Goal: Check status: Check status

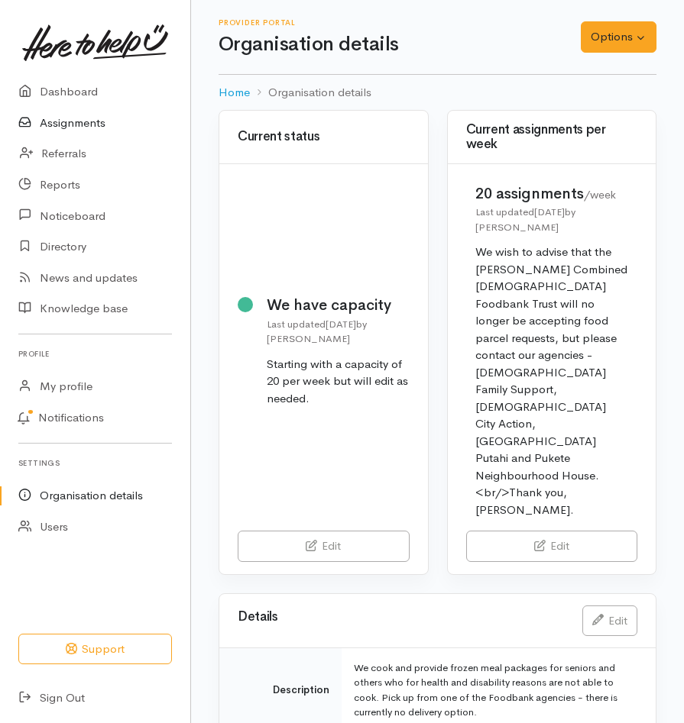
click at [70, 125] on link "Assignments" at bounding box center [95, 123] width 190 height 31
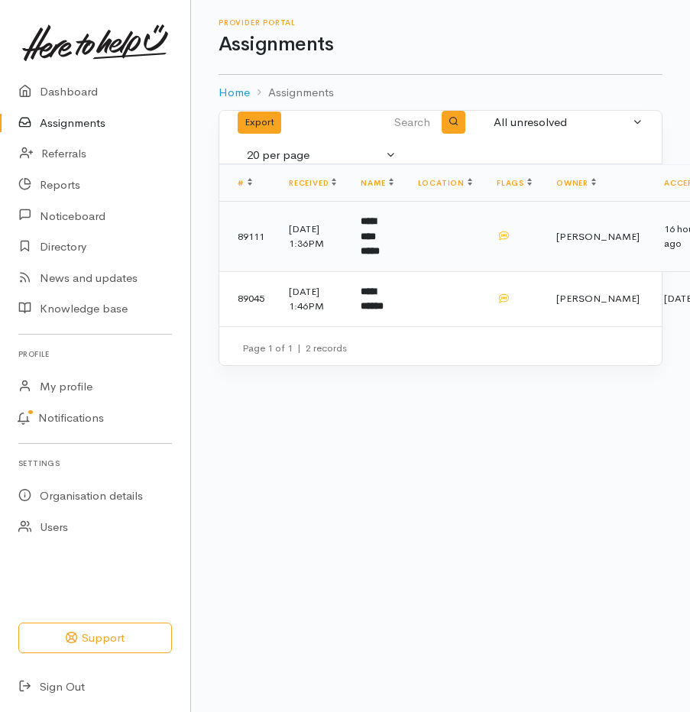
click at [306, 242] on td "24 Sep 2025, 1:36PM" at bounding box center [313, 237] width 72 height 70
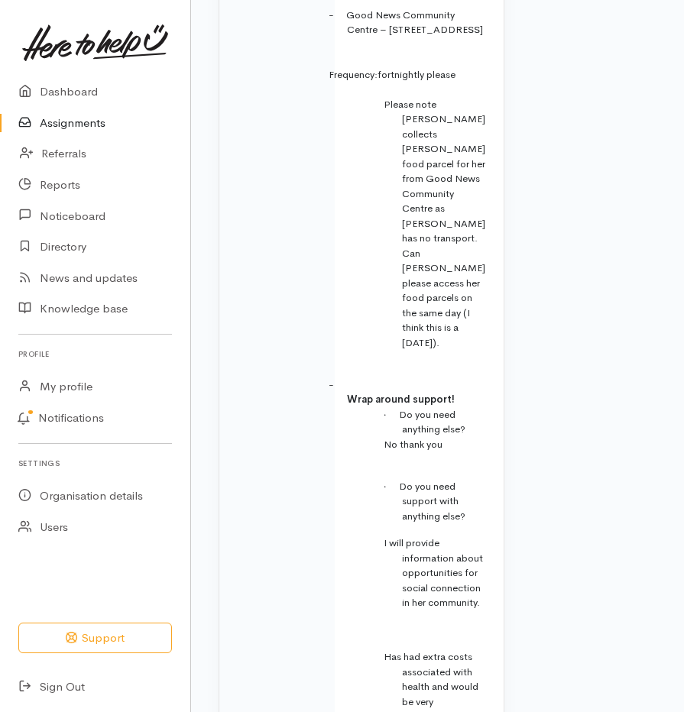
scroll to position [1168, 0]
